Goal: Information Seeking & Learning: Find specific fact

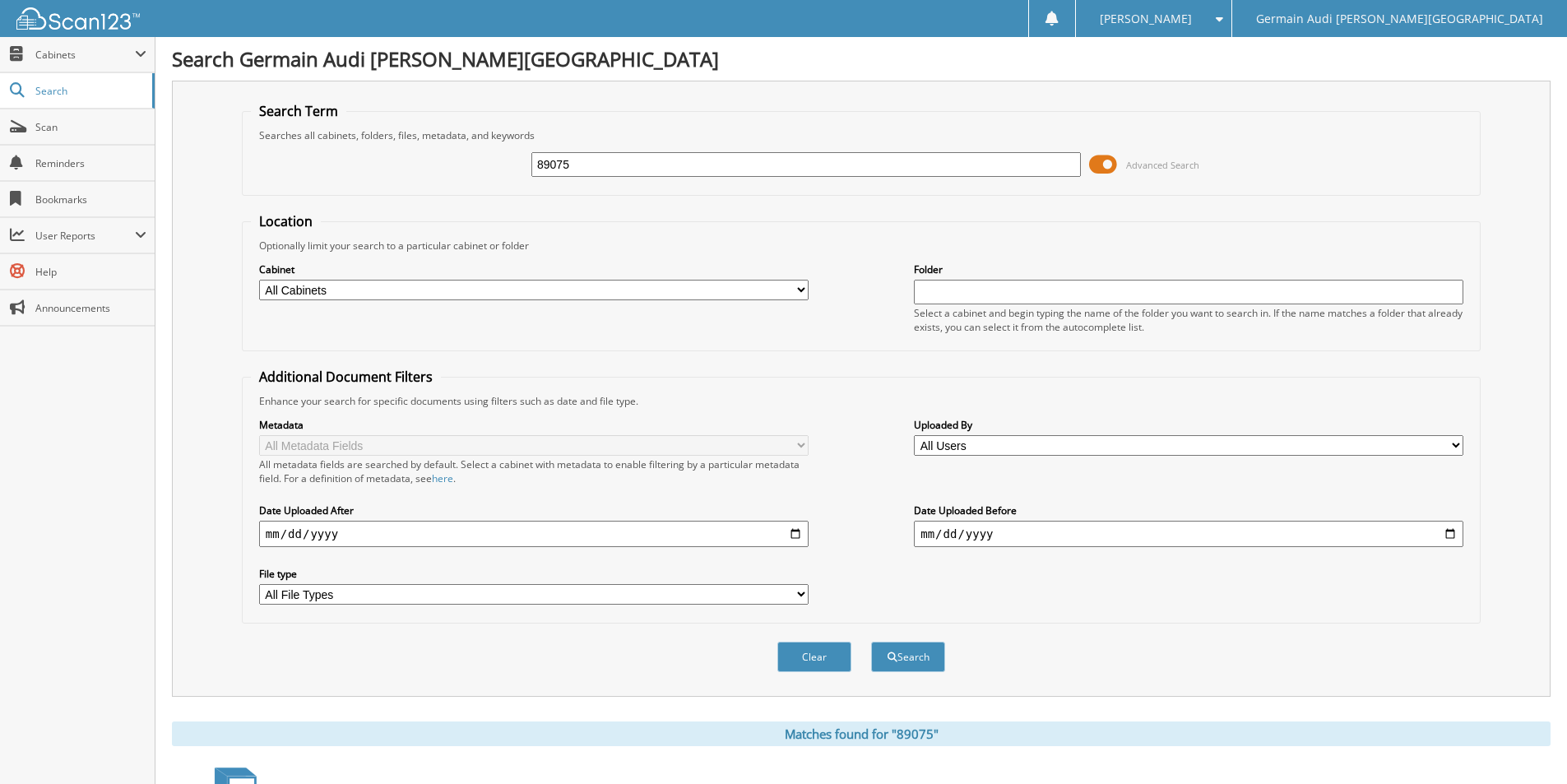
click at [578, 171] on input "89075" at bounding box center [806, 164] width 550 height 25
type input "88900"
click at [872, 641] on button "Search" at bounding box center [908, 656] width 74 height 31
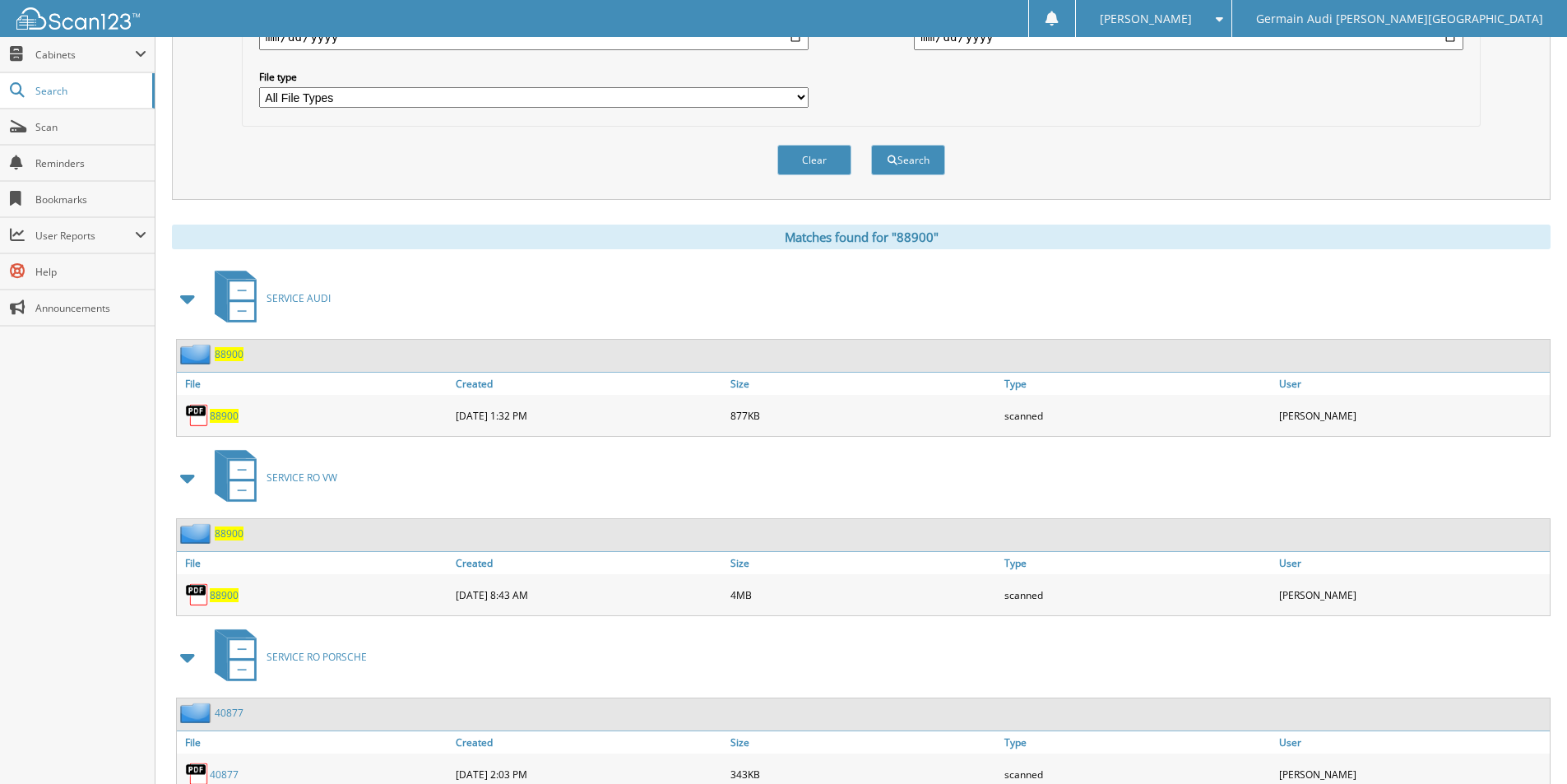
scroll to position [575, 0]
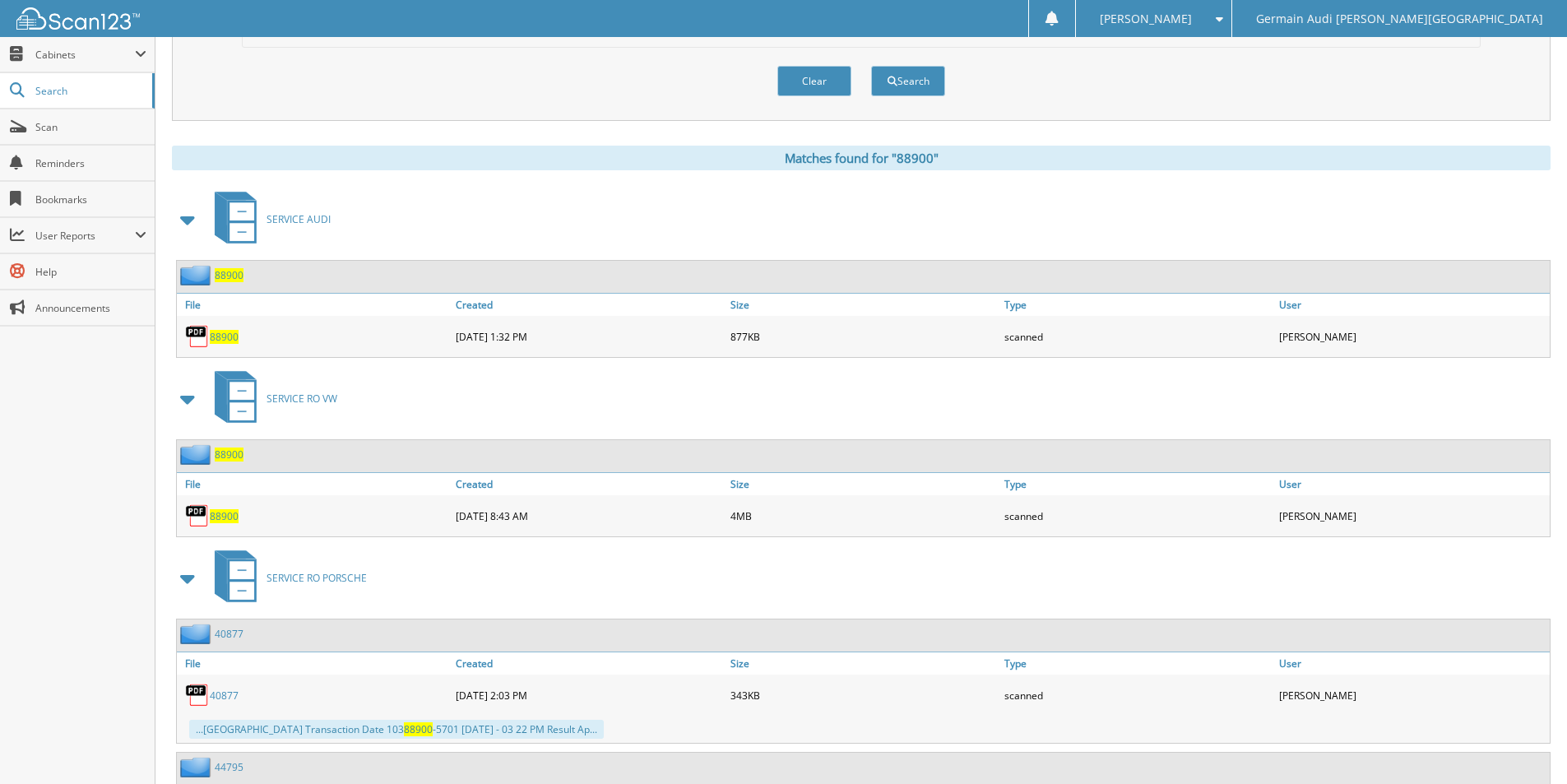
click at [218, 513] on span "88900" at bounding box center [224, 516] width 29 height 14
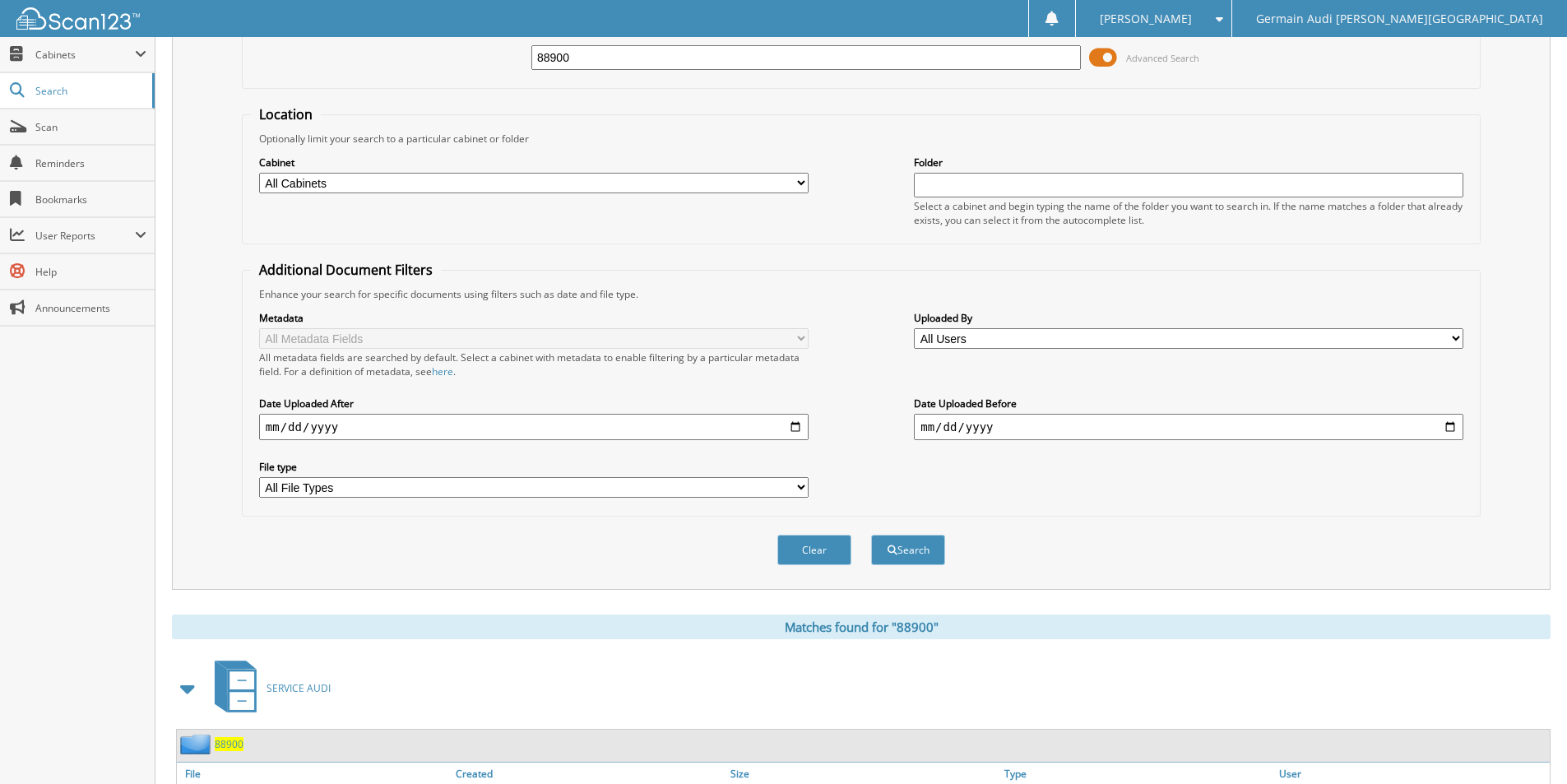
scroll to position [82, 0]
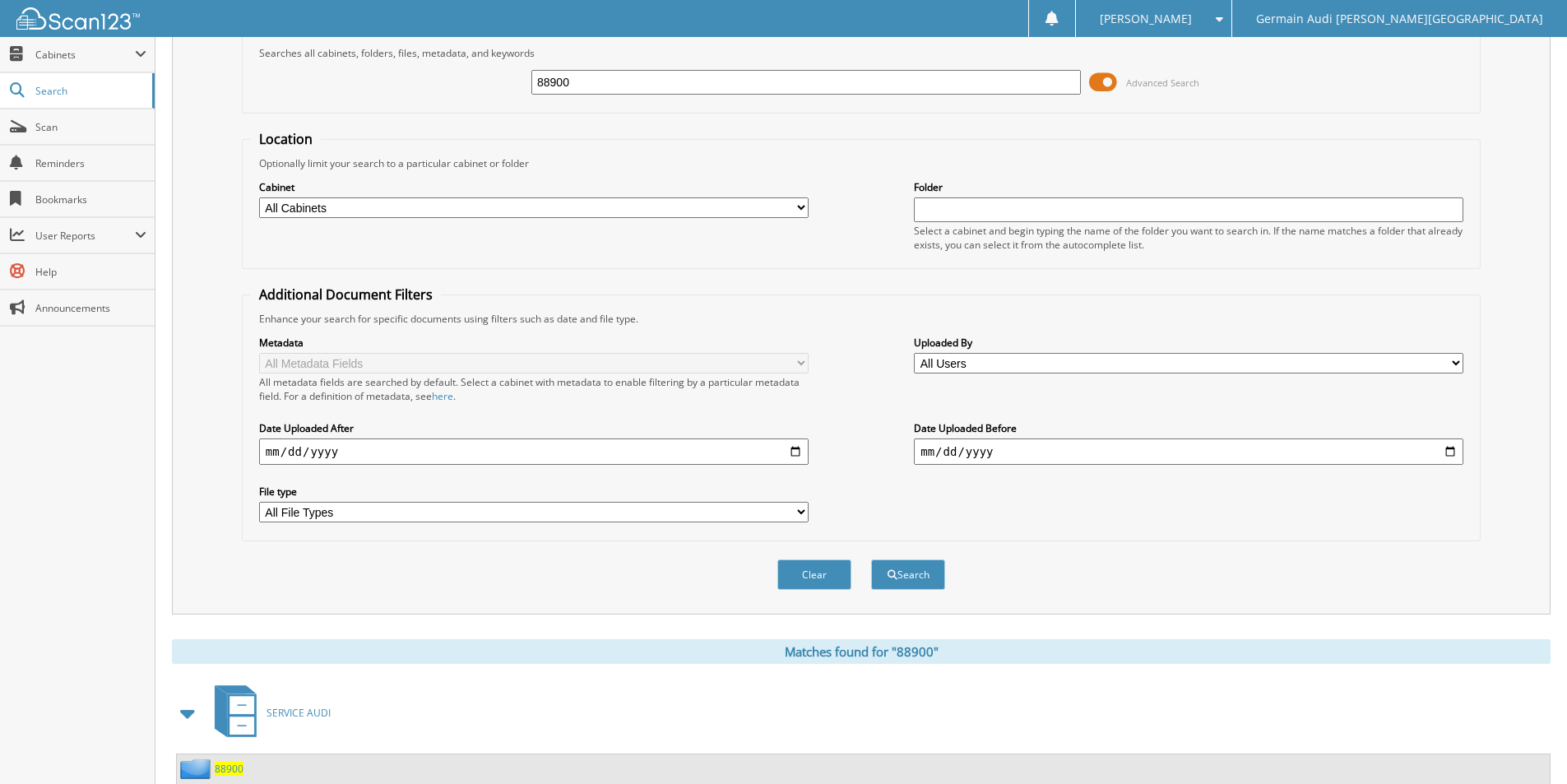
click at [576, 89] on input "88900" at bounding box center [806, 82] width 550 height 25
type input "88995"
click at [872, 559] on button "Search" at bounding box center [908, 574] width 74 height 31
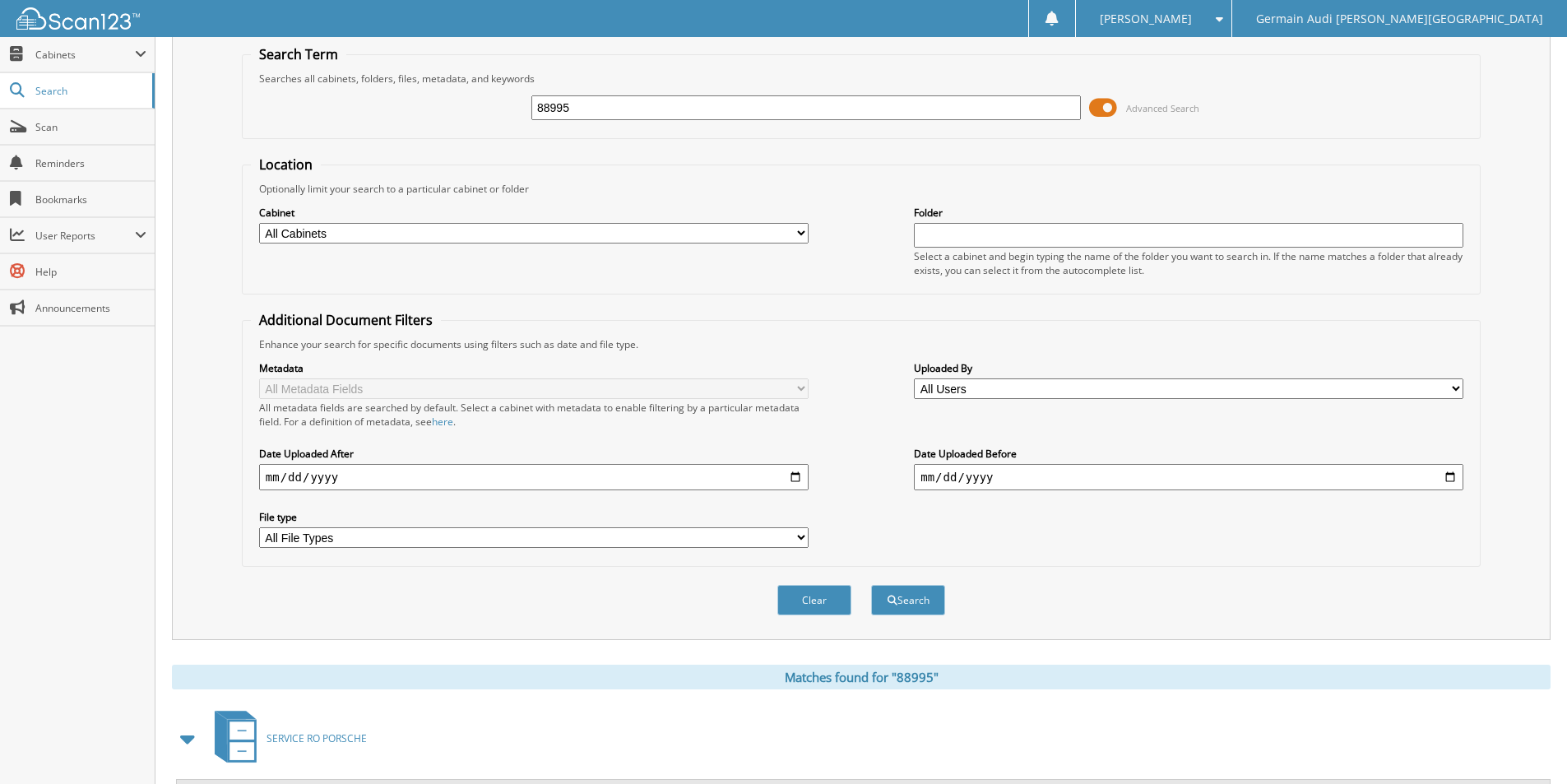
scroll to position [548, 0]
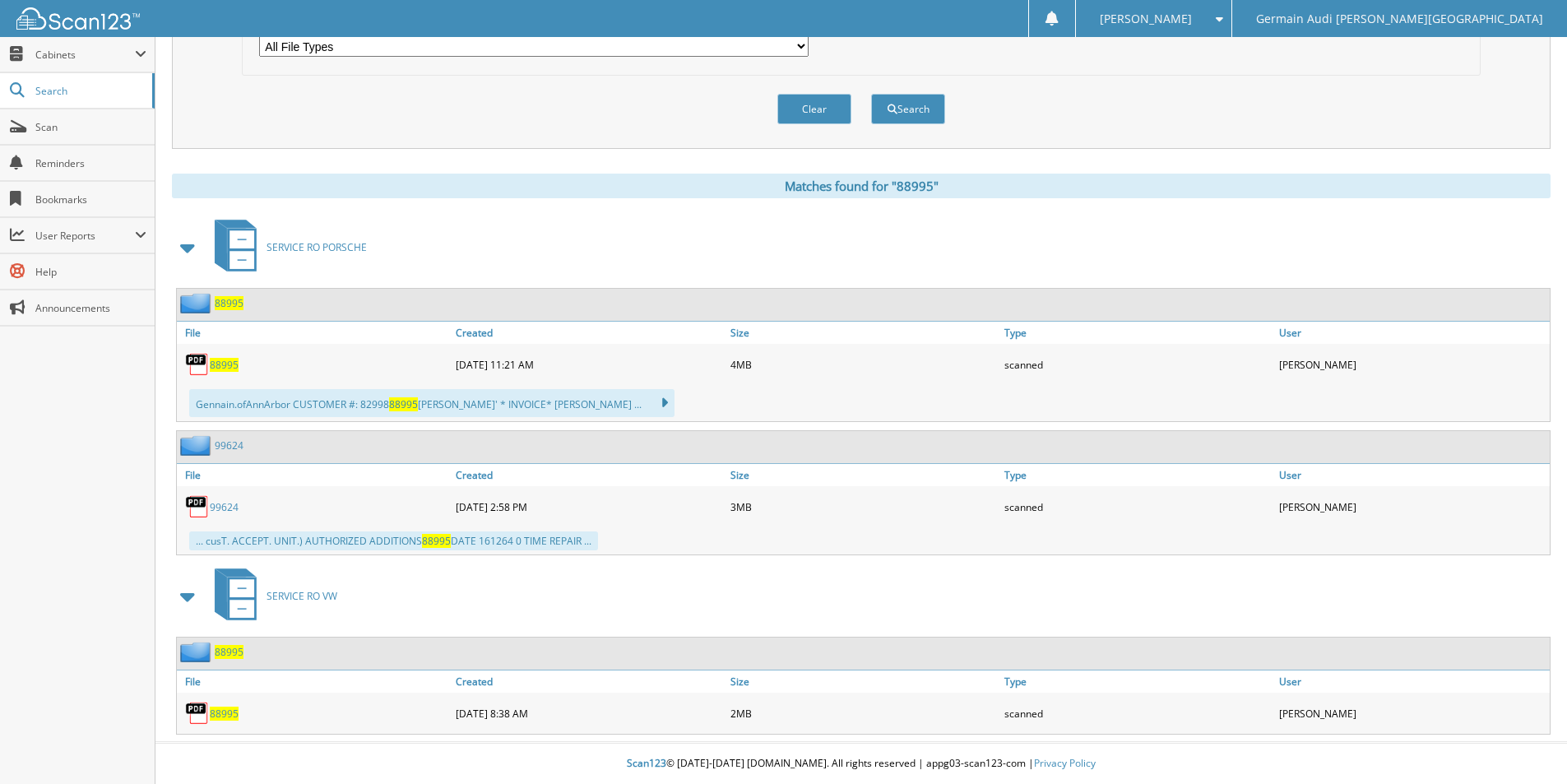
click at [224, 712] on span "88995" at bounding box center [224, 714] width 29 height 14
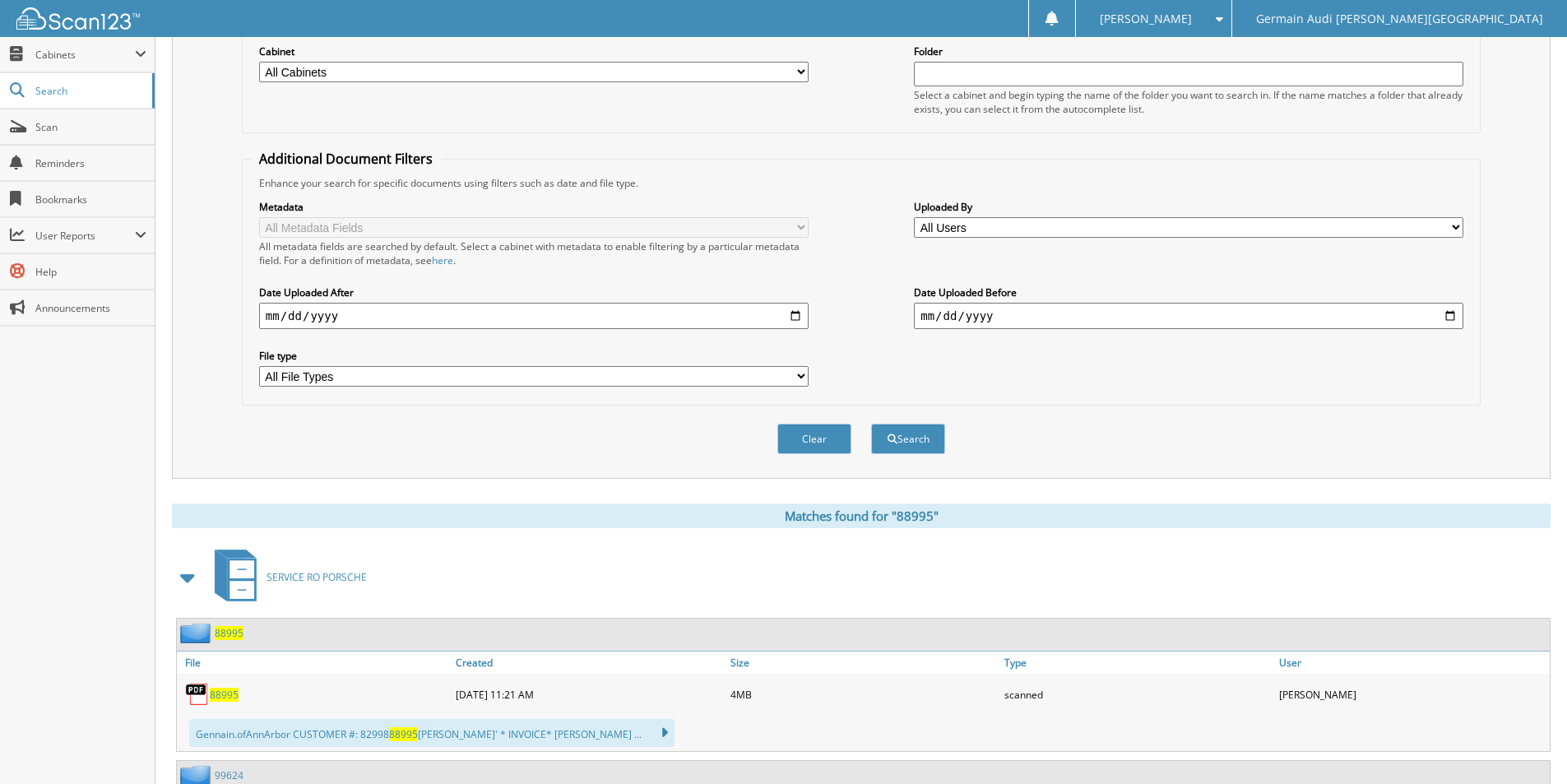
scroll to position [0, 0]
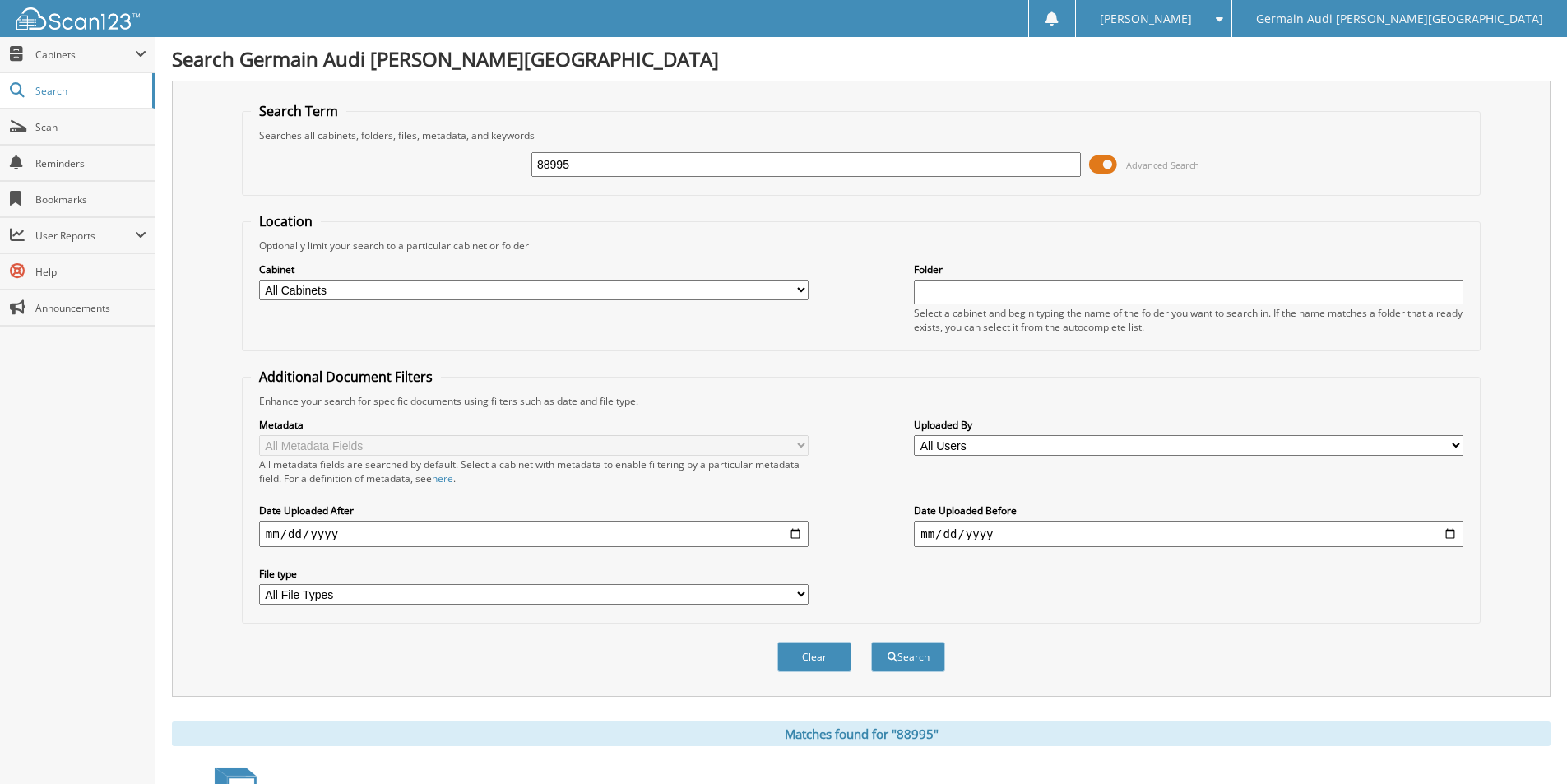
click at [588, 160] on input "88995" at bounding box center [806, 164] width 550 height 25
type input "889000"
click at [872, 641] on button "Search" at bounding box center [908, 656] width 74 height 31
click at [548, 164] on input "889000" at bounding box center [806, 164] width 550 height 25
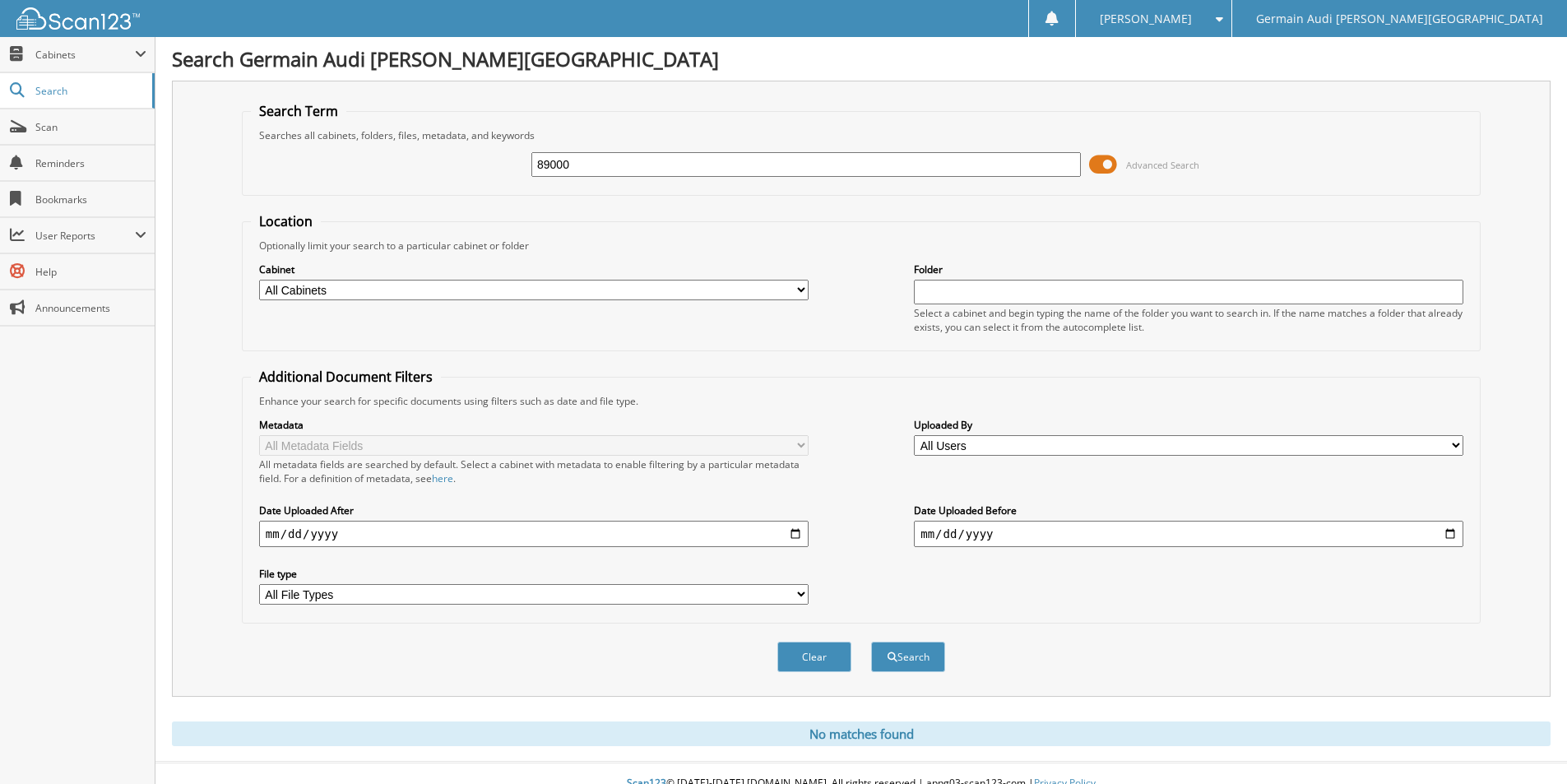
type input "89000"
click at [872, 641] on button "Search" at bounding box center [908, 656] width 74 height 31
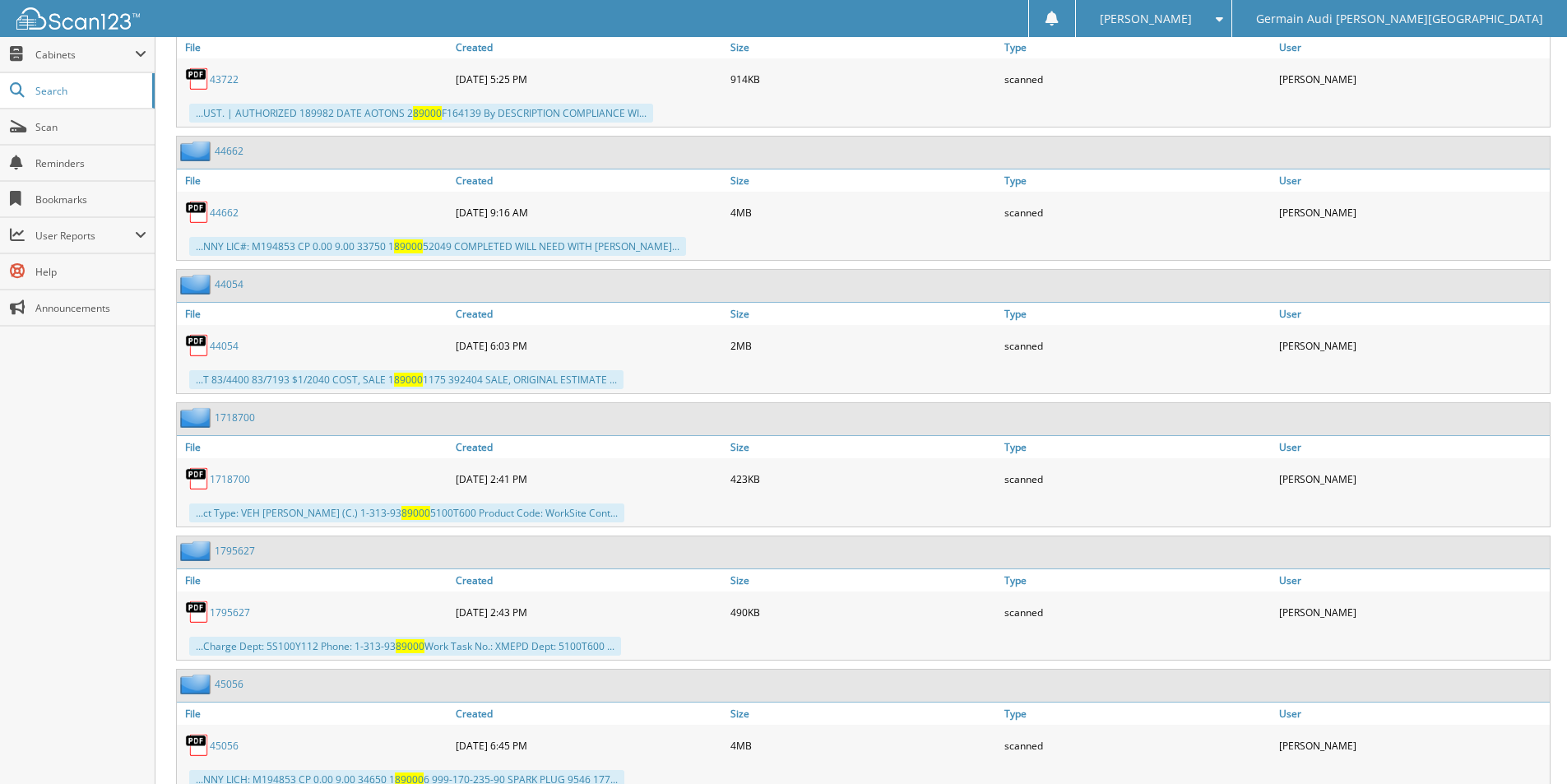
scroll to position [2508, 0]
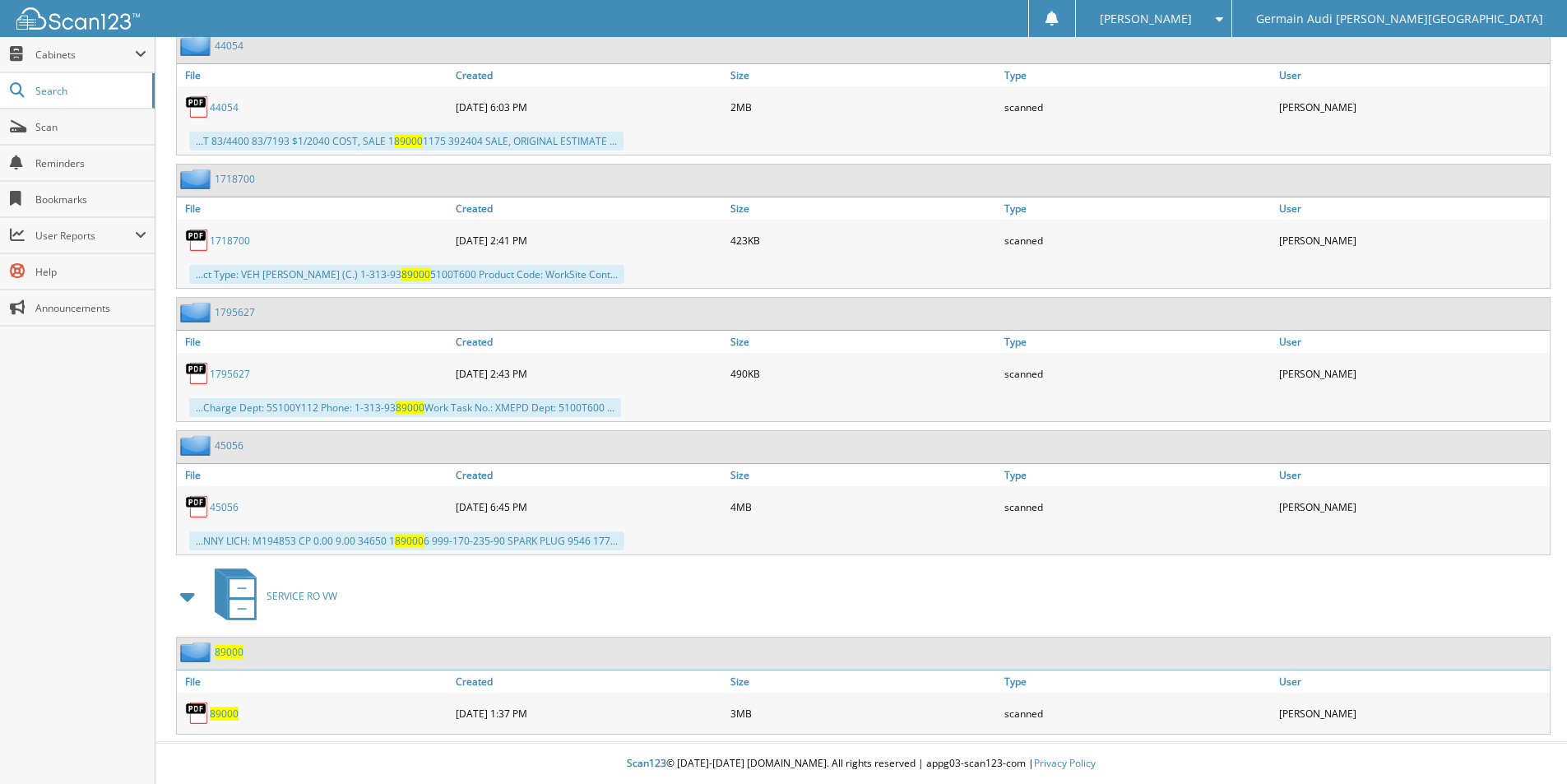
click at [227, 716] on span "89000" at bounding box center [224, 714] width 29 height 14
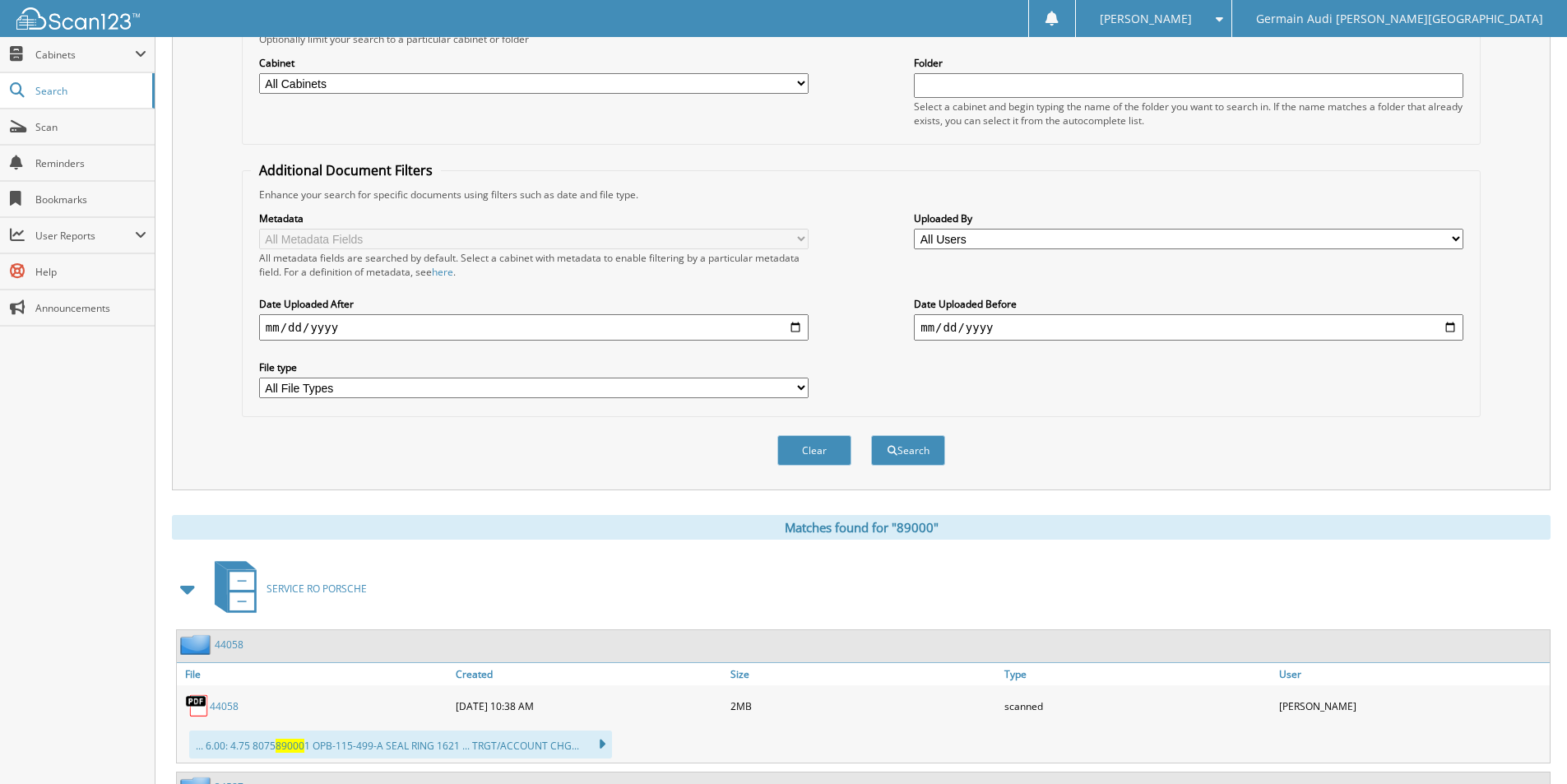
scroll to position [0, 0]
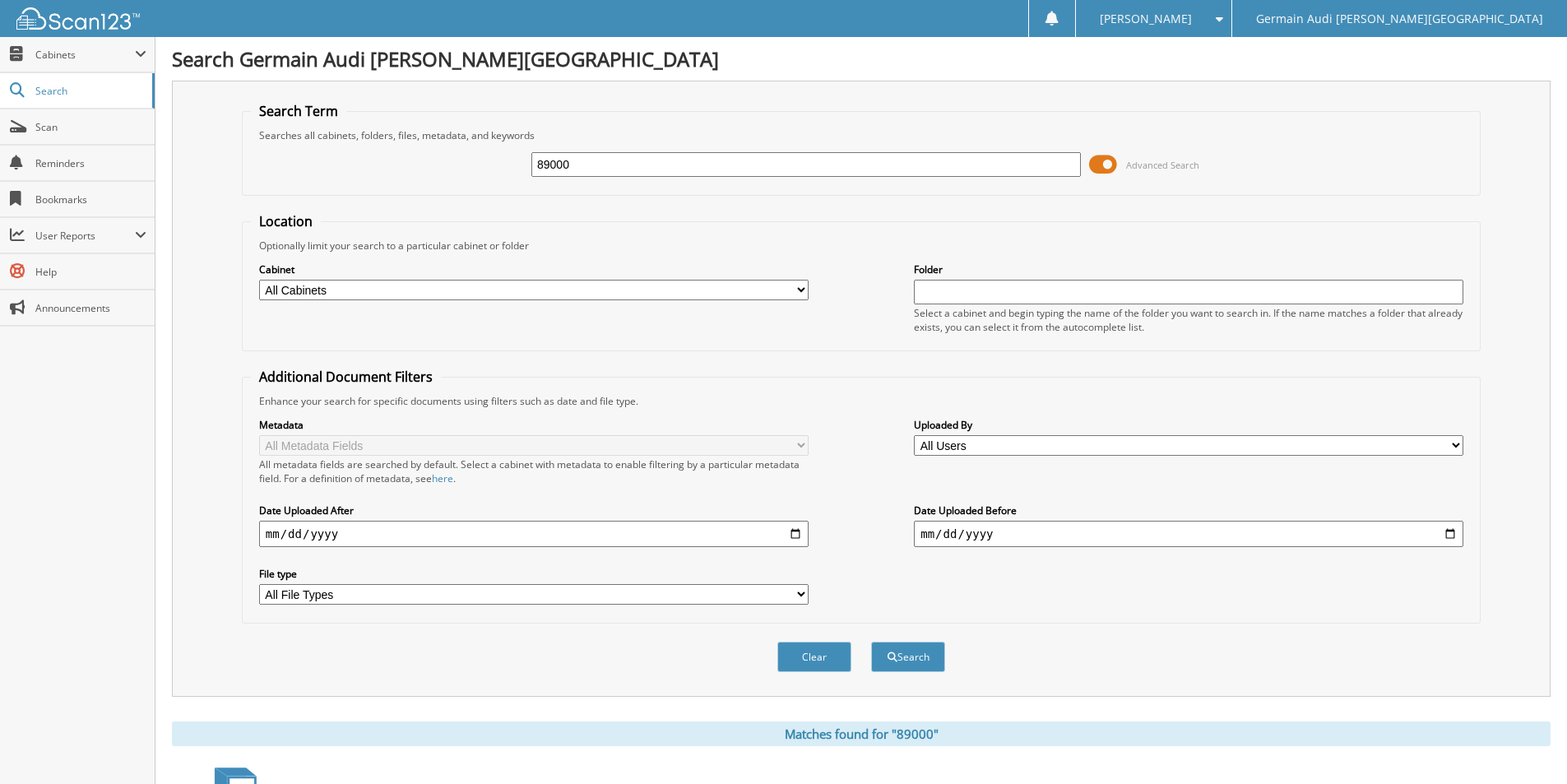
click at [585, 164] on input "89000" at bounding box center [806, 164] width 550 height 25
type input "89006"
click at [888, 653] on span "submit" at bounding box center [892, 657] width 10 height 10
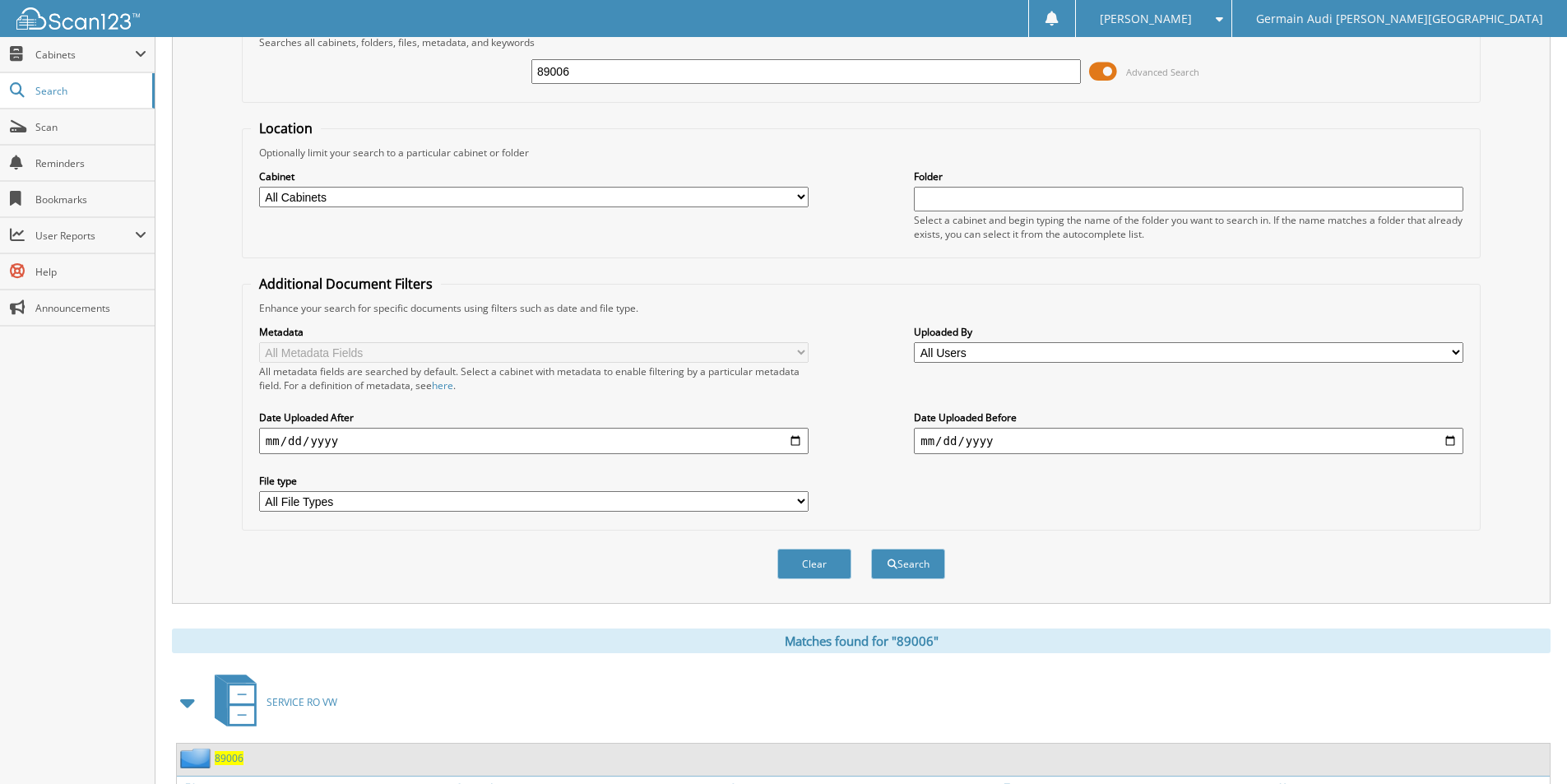
scroll to position [241, 0]
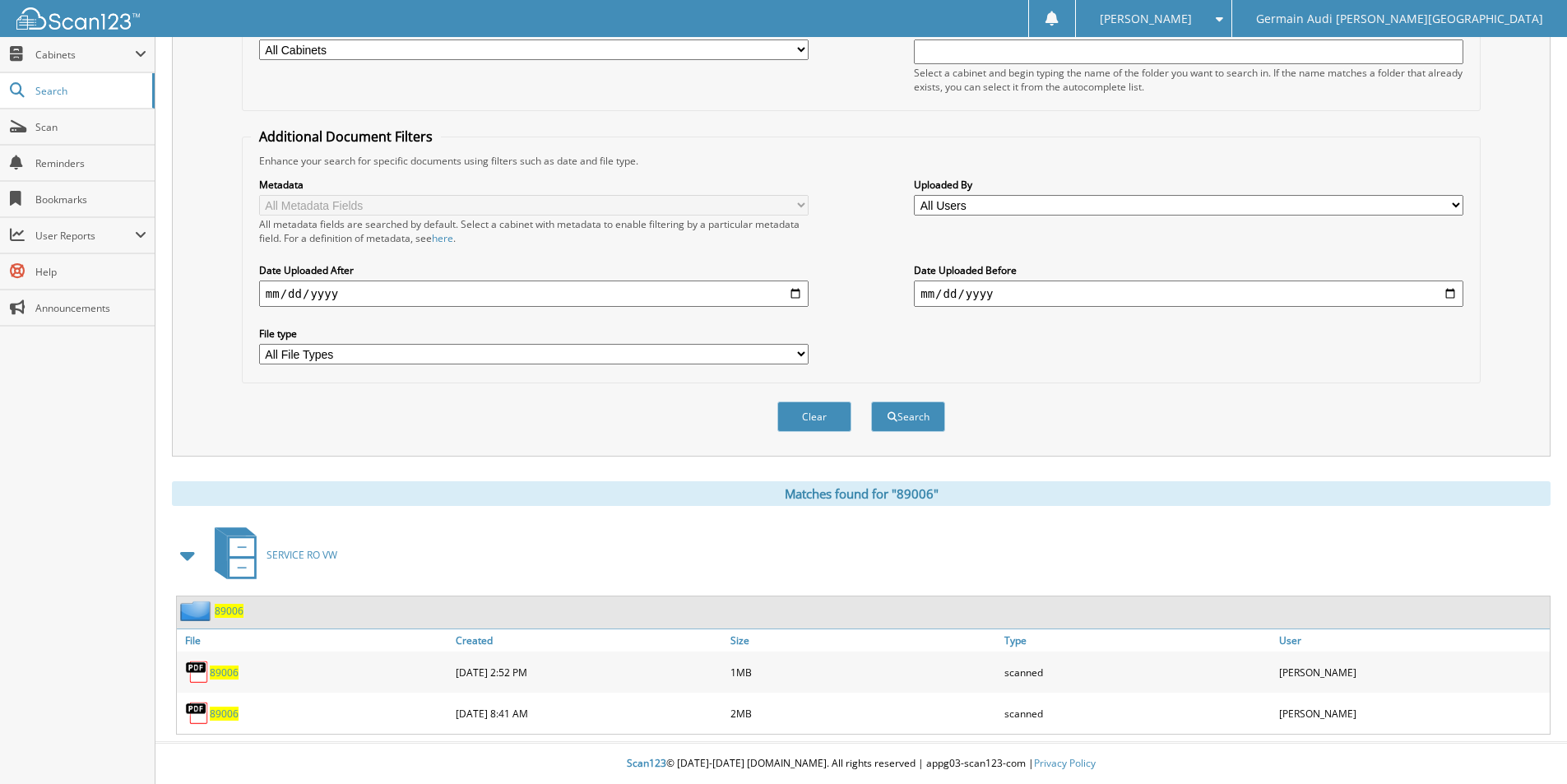
click at [220, 717] on span "89006" at bounding box center [224, 714] width 29 height 14
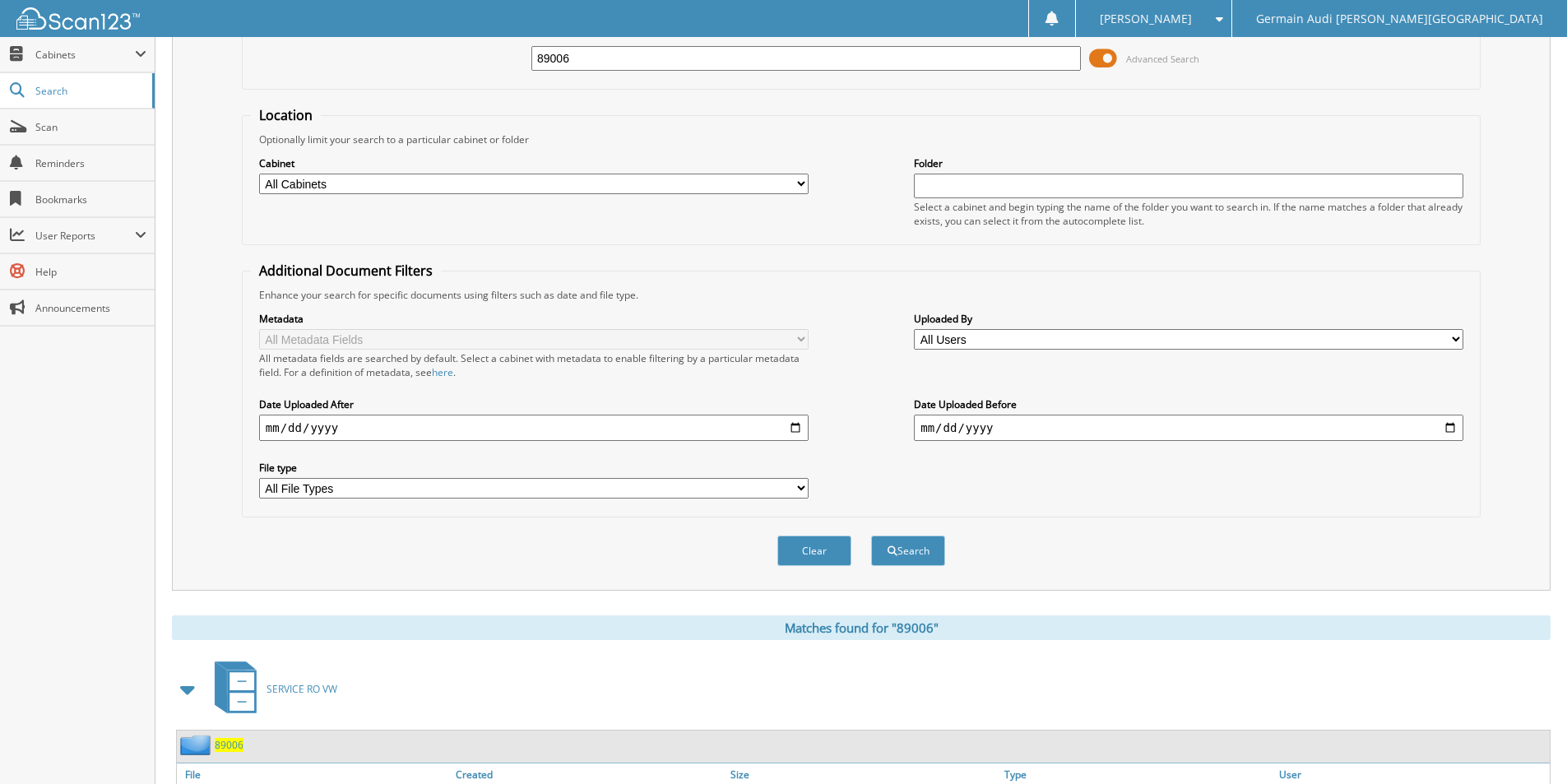
scroll to position [0, 0]
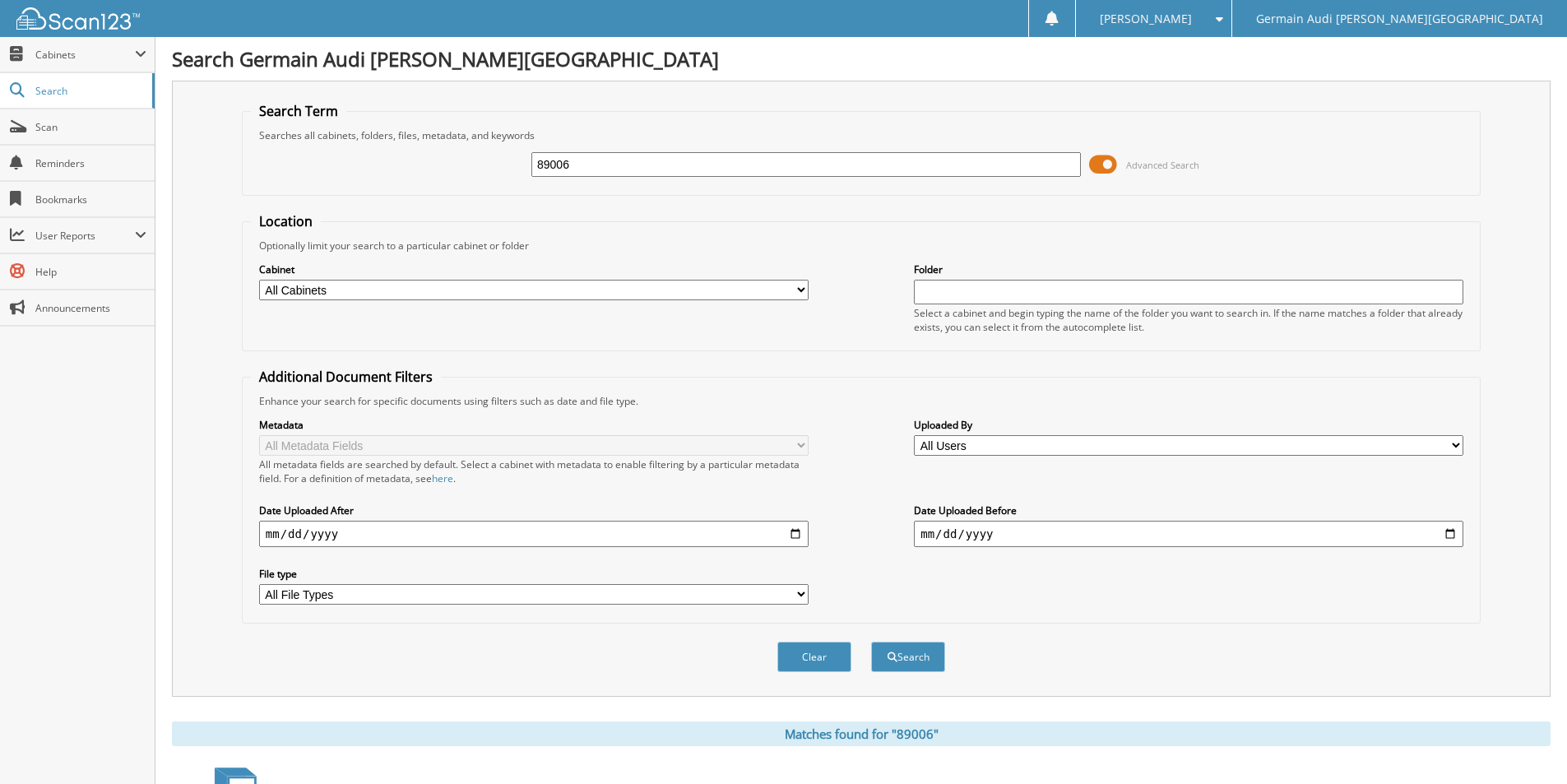
click at [580, 169] on input "89006" at bounding box center [806, 164] width 550 height 25
type input "89007"
click at [872, 641] on button "Search" at bounding box center [908, 656] width 74 height 31
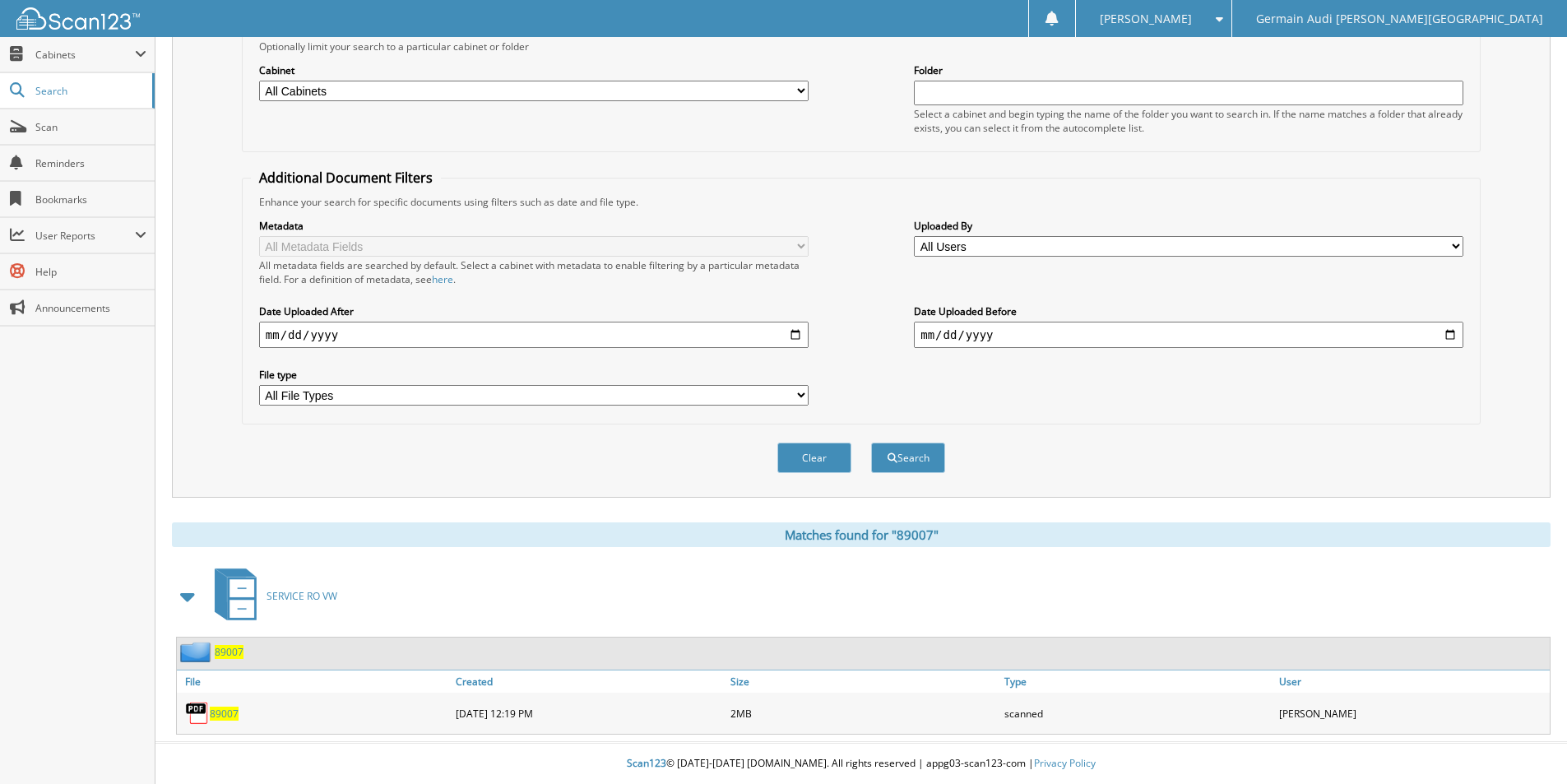
click at [233, 715] on span "89007" at bounding box center [224, 714] width 29 height 14
